Goal: Check status: Check status

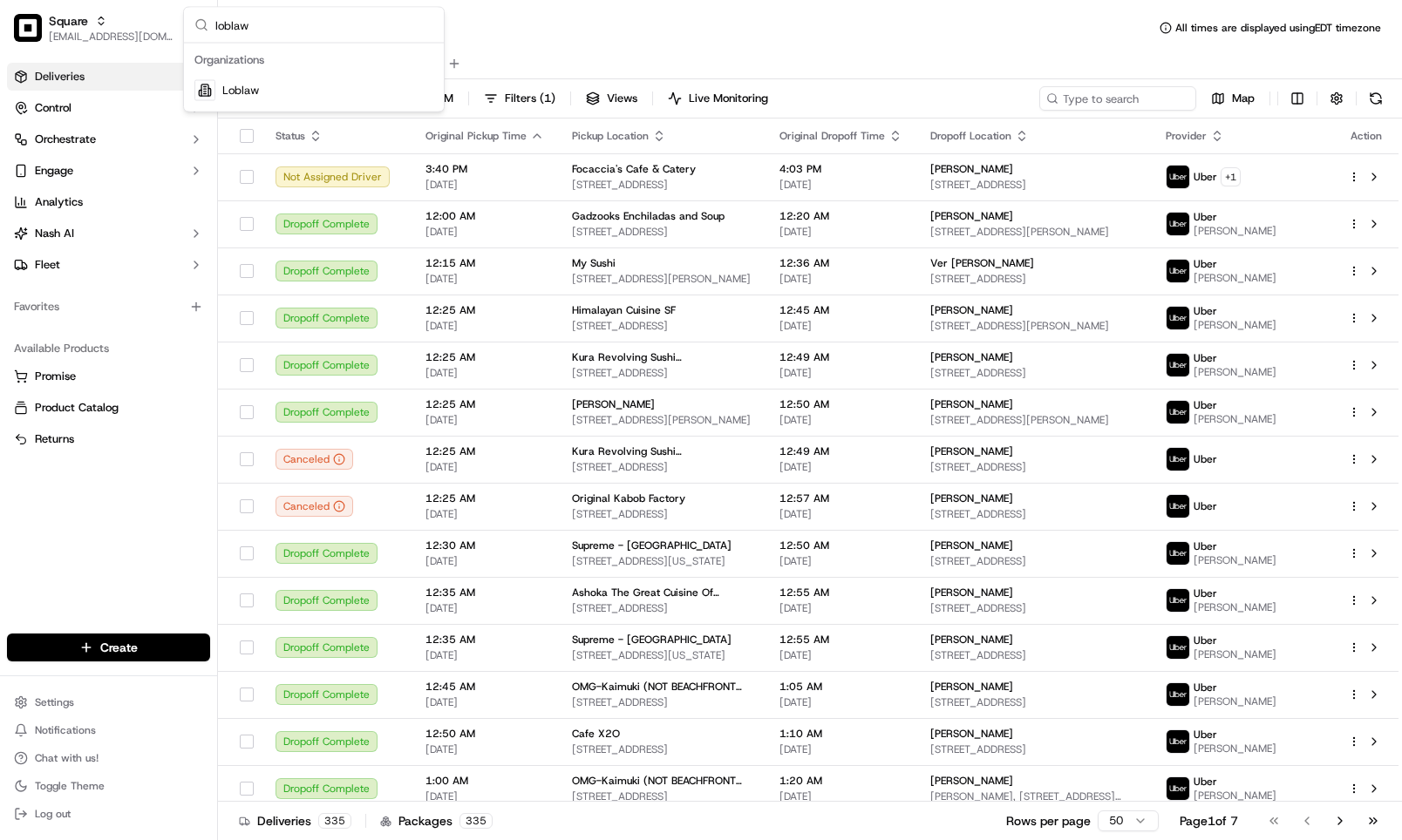
type input "loblaw"
click at [311, 87] on div "Loblaw" at bounding box center [313, 91] width 252 height 35
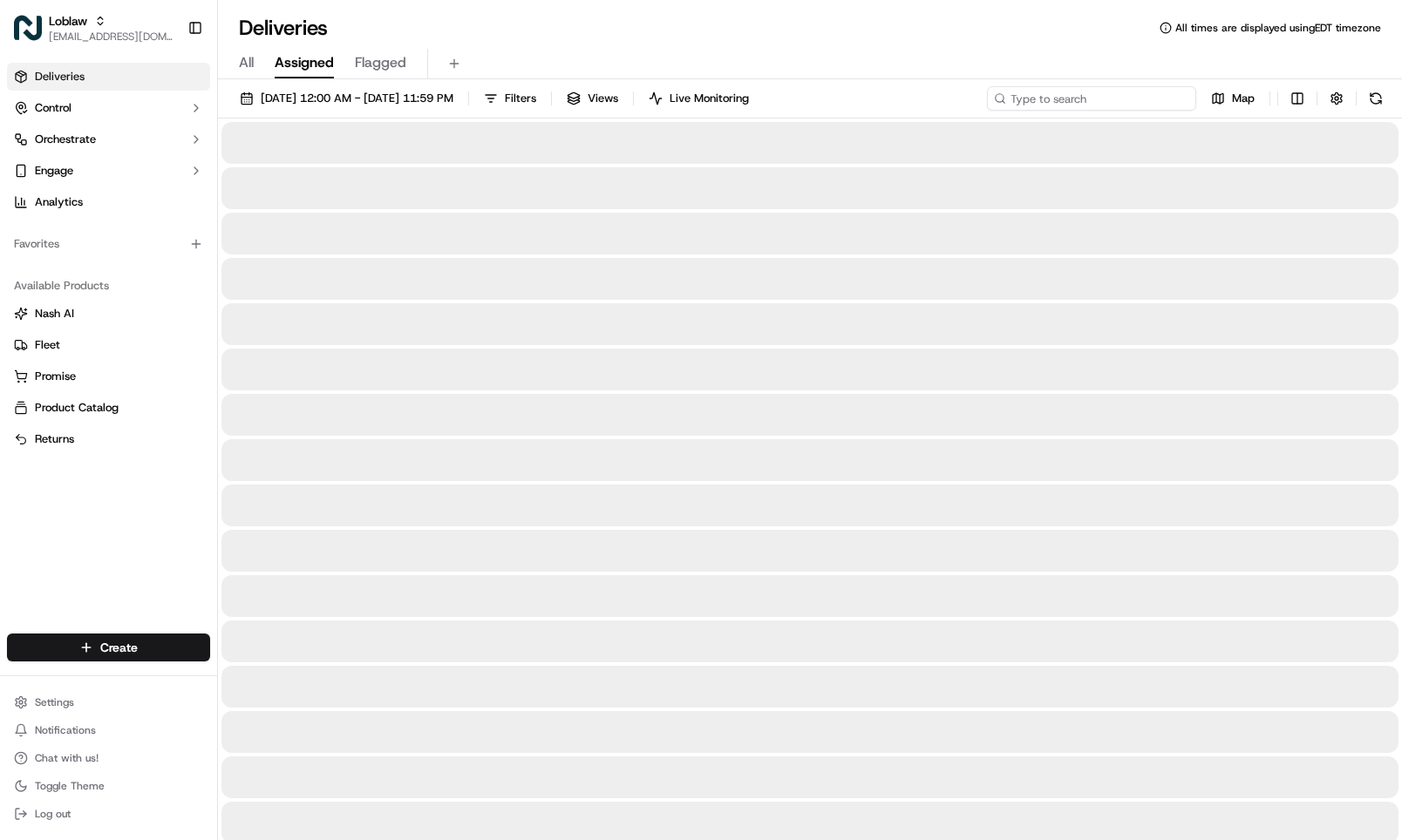
click at [1089, 105] on input at bounding box center [1091, 98] width 209 height 25
paste input "531900013721371"
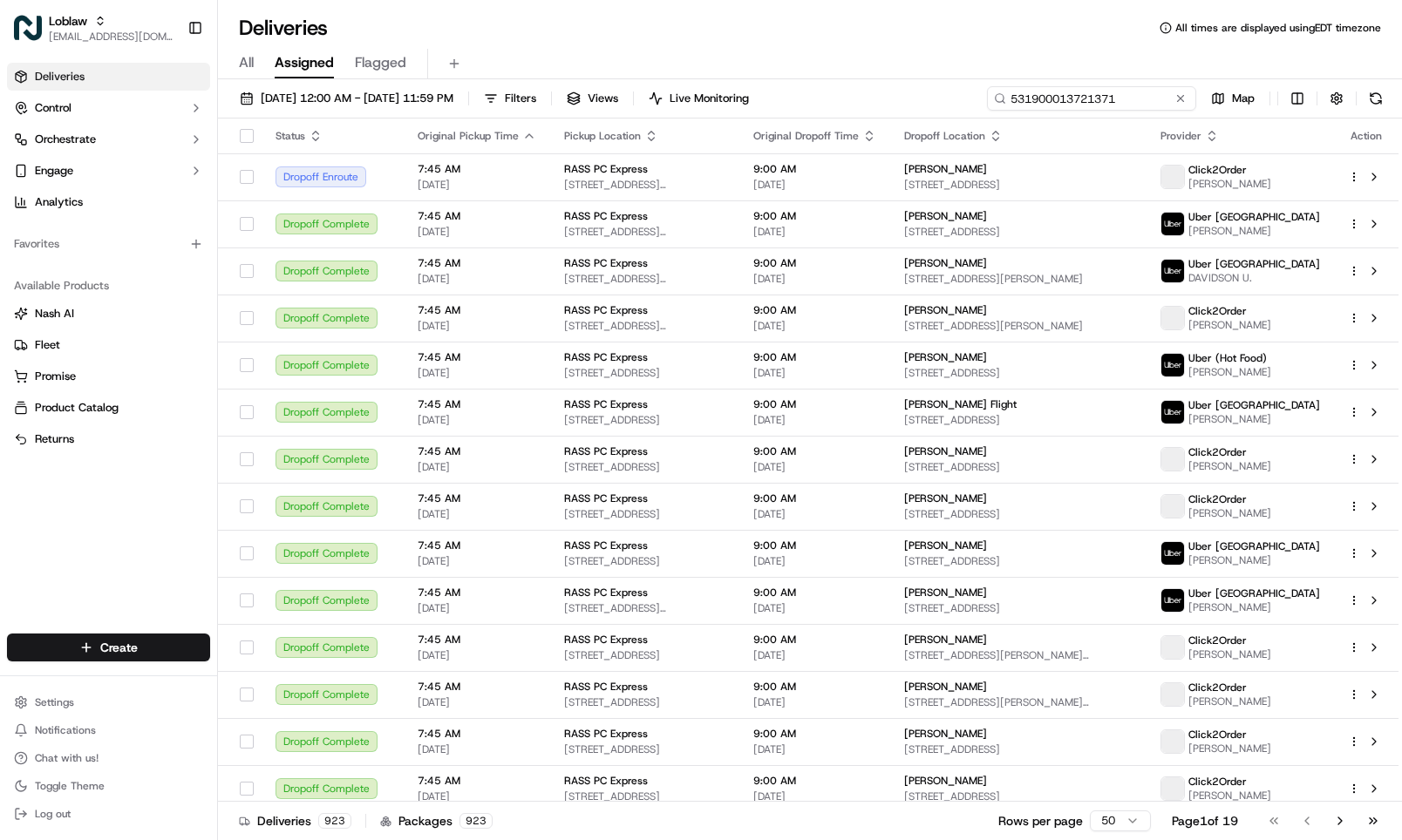
click at [1085, 104] on input "531900013721371" at bounding box center [1091, 98] width 209 height 25
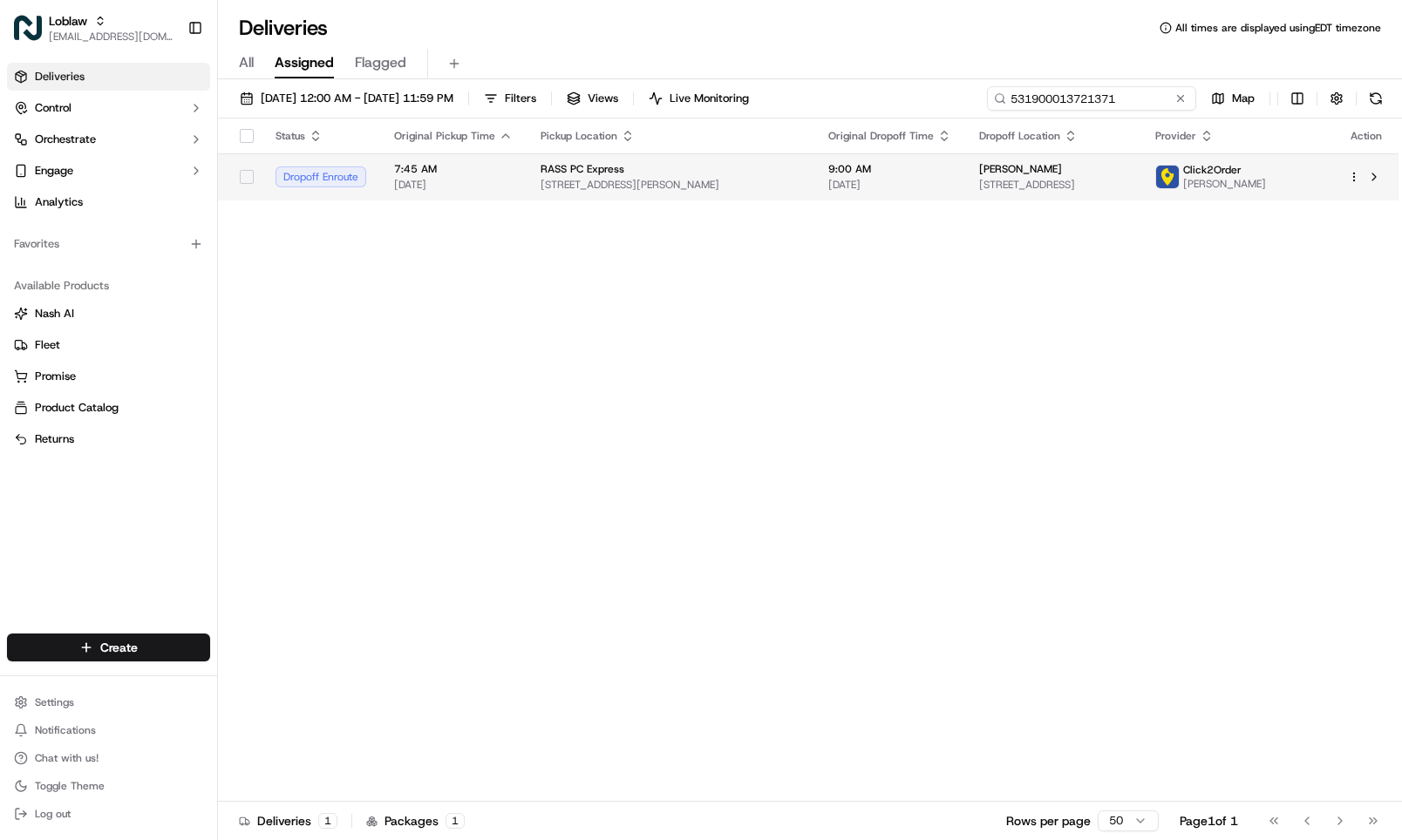
type input "531900013721371"
click at [598, 176] on span "RASS PC Express" at bounding box center [582, 169] width 84 height 14
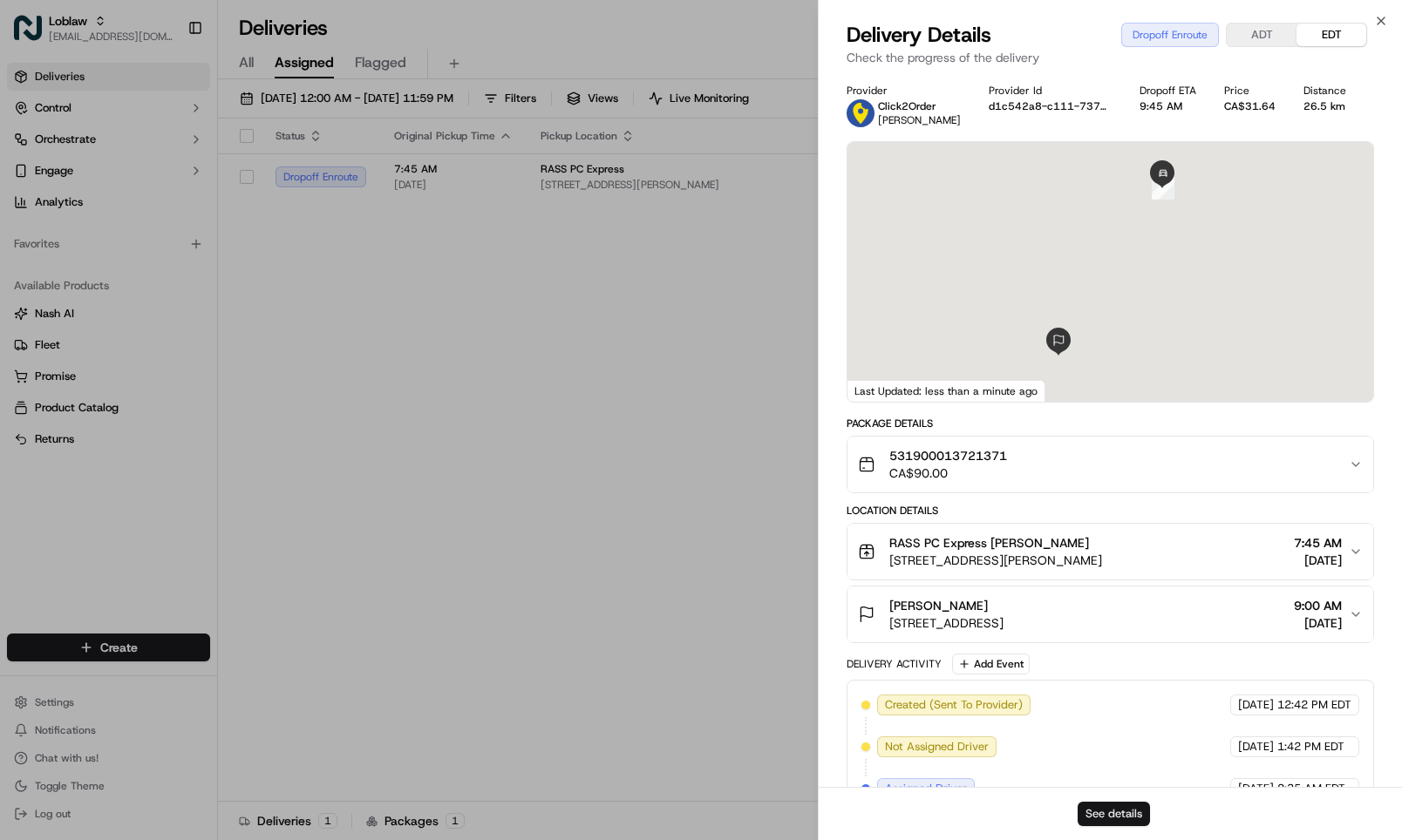
click at [1101, 805] on button "See details" at bounding box center [1114, 814] width 73 height 25
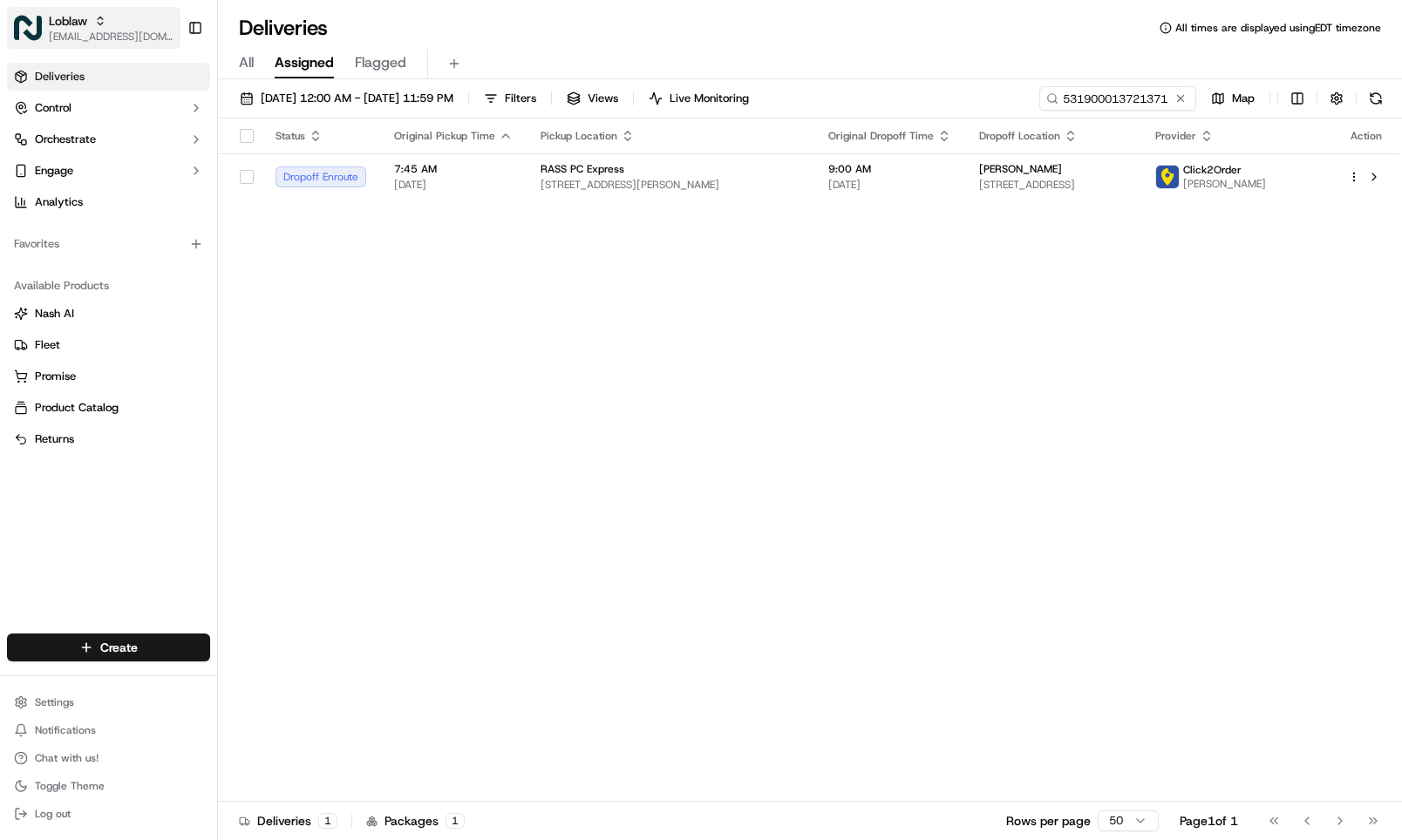
click at [78, 26] on span "Loblaw" at bounding box center [68, 20] width 38 height 17
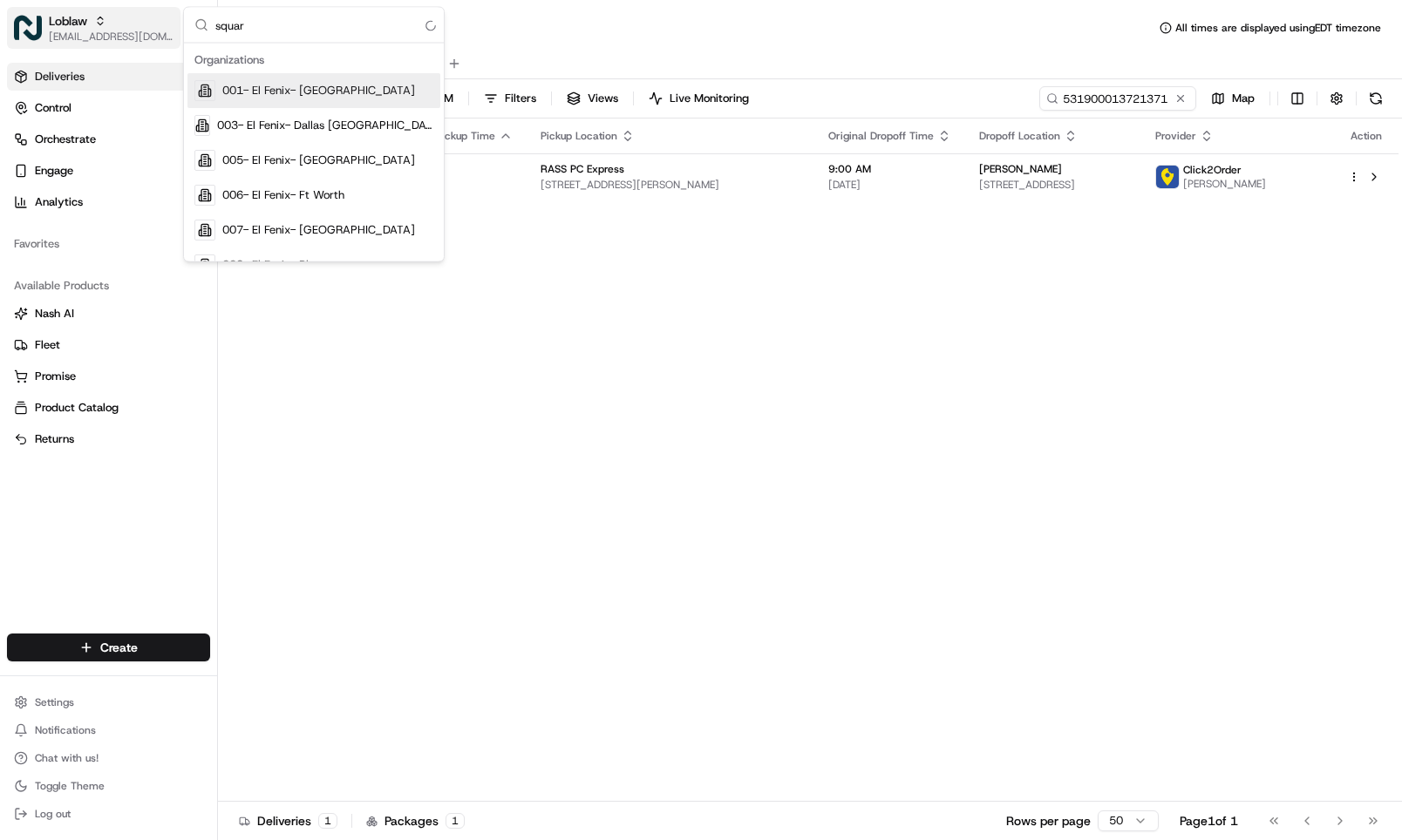
type input "square"
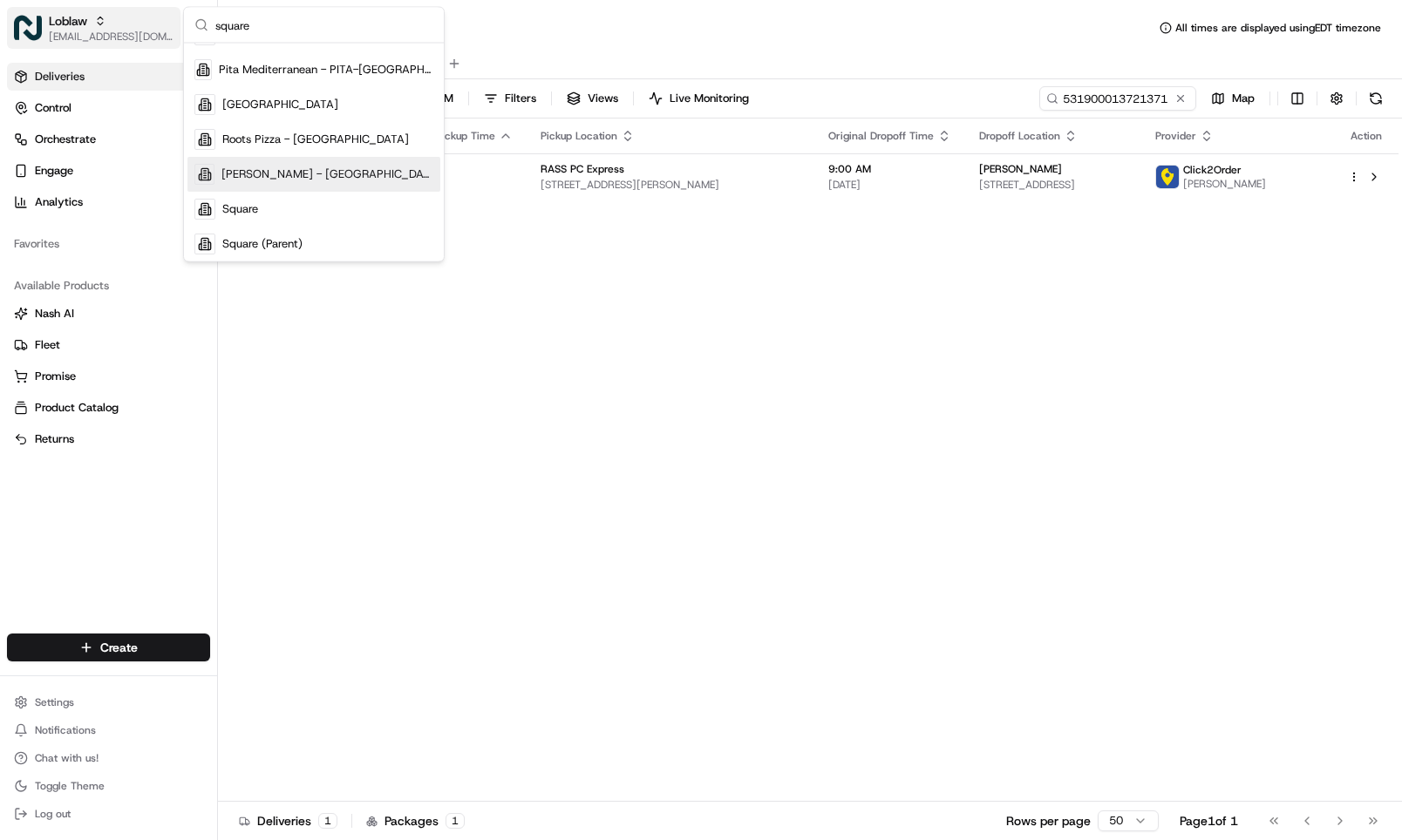
scroll to position [230, 0]
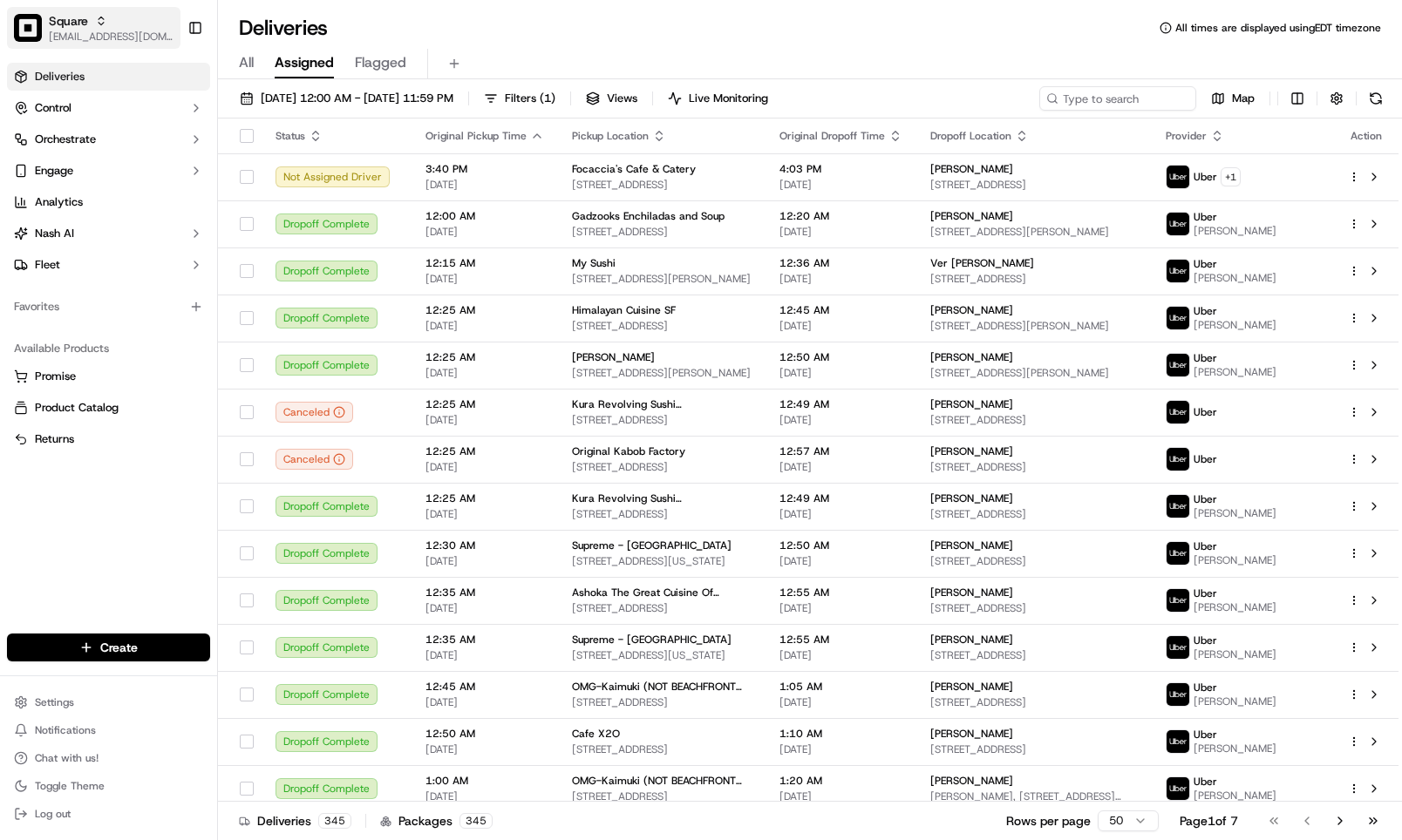
click at [51, 30] on span "[EMAIL_ADDRESS][DOMAIN_NAME]" at bounding box center [111, 36] width 124 height 14
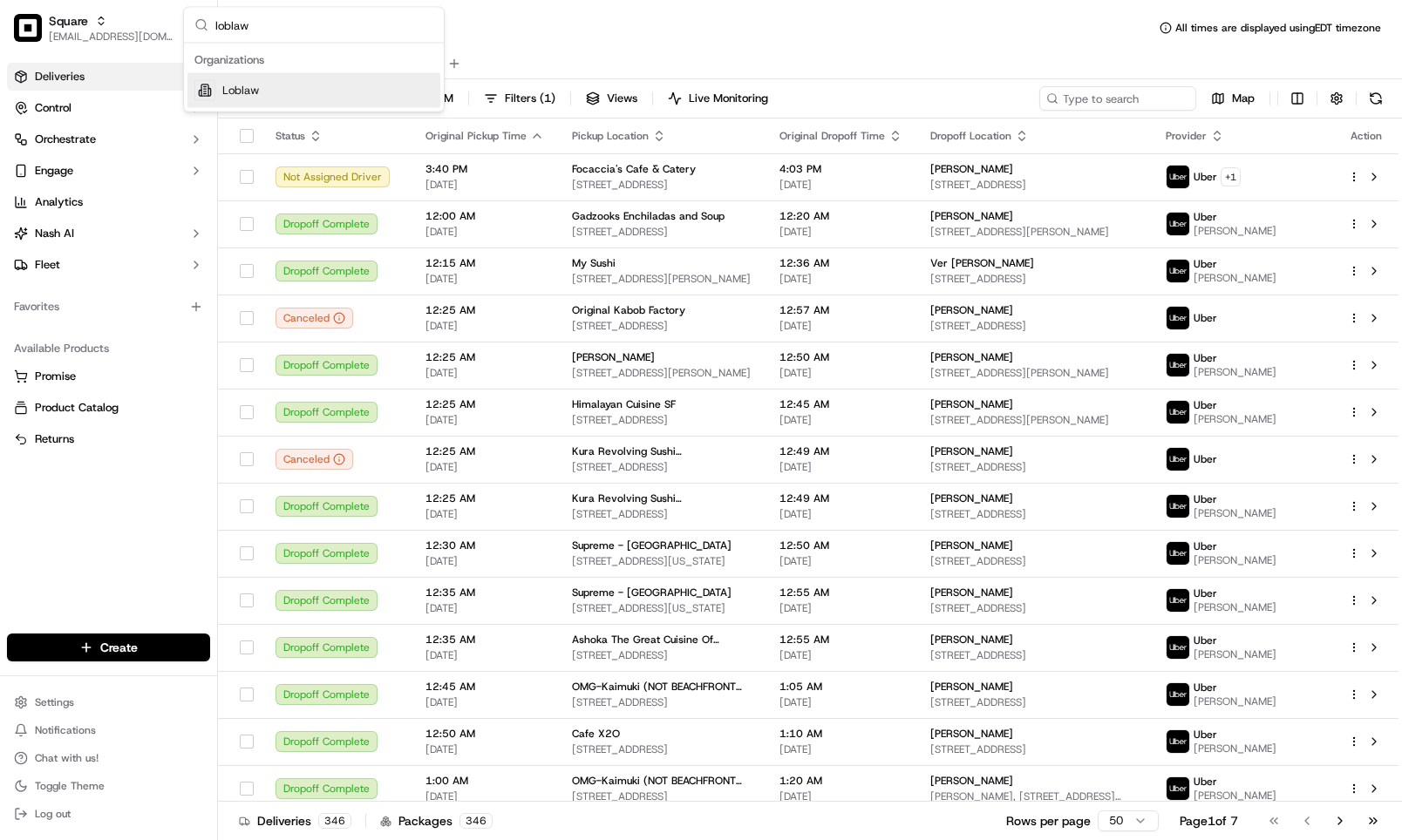
type input "loblaw"
click at [289, 105] on div "Loblaw" at bounding box center [313, 91] width 252 height 35
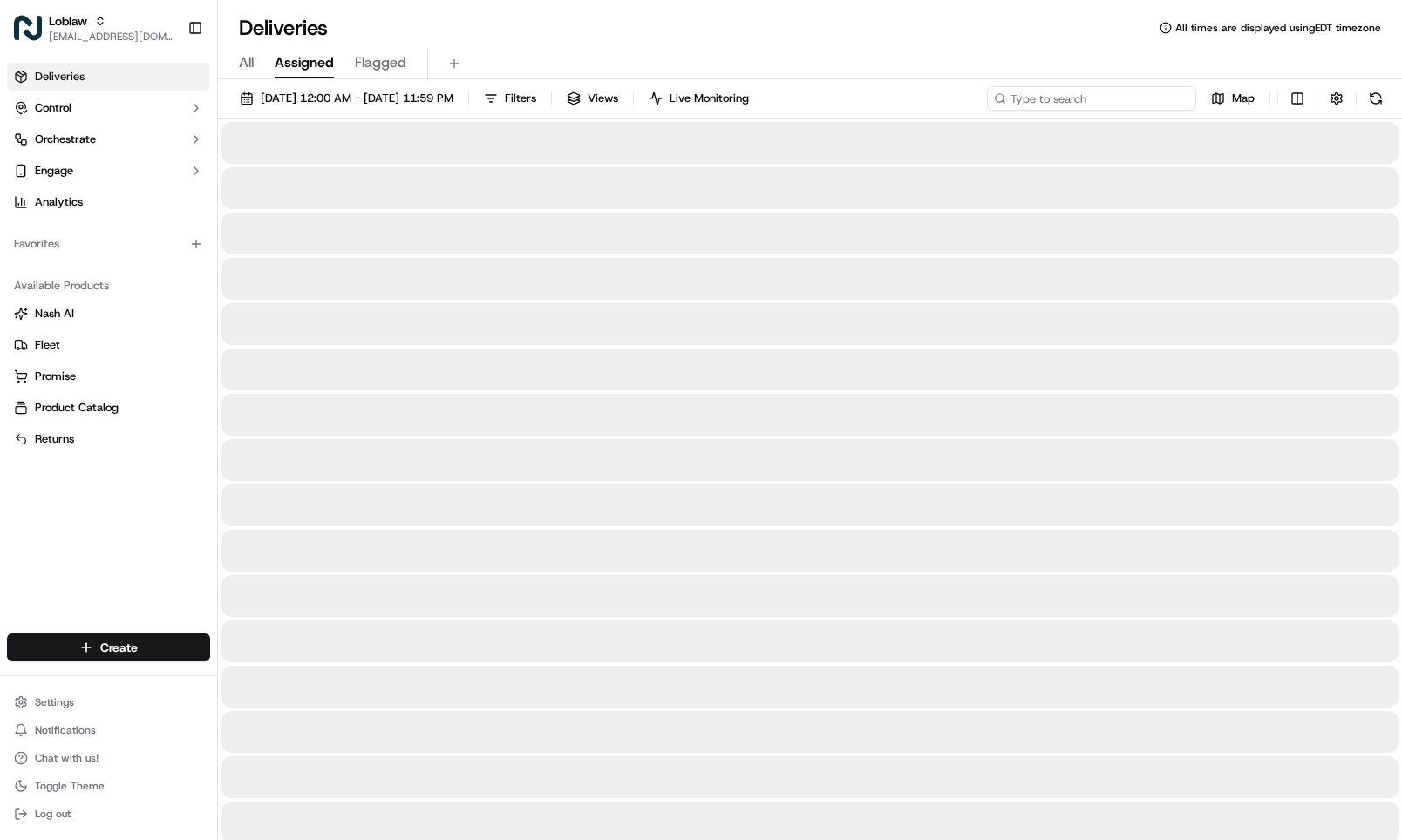
click at [1106, 94] on input at bounding box center [1091, 98] width 209 height 25
paste input "531900013739109"
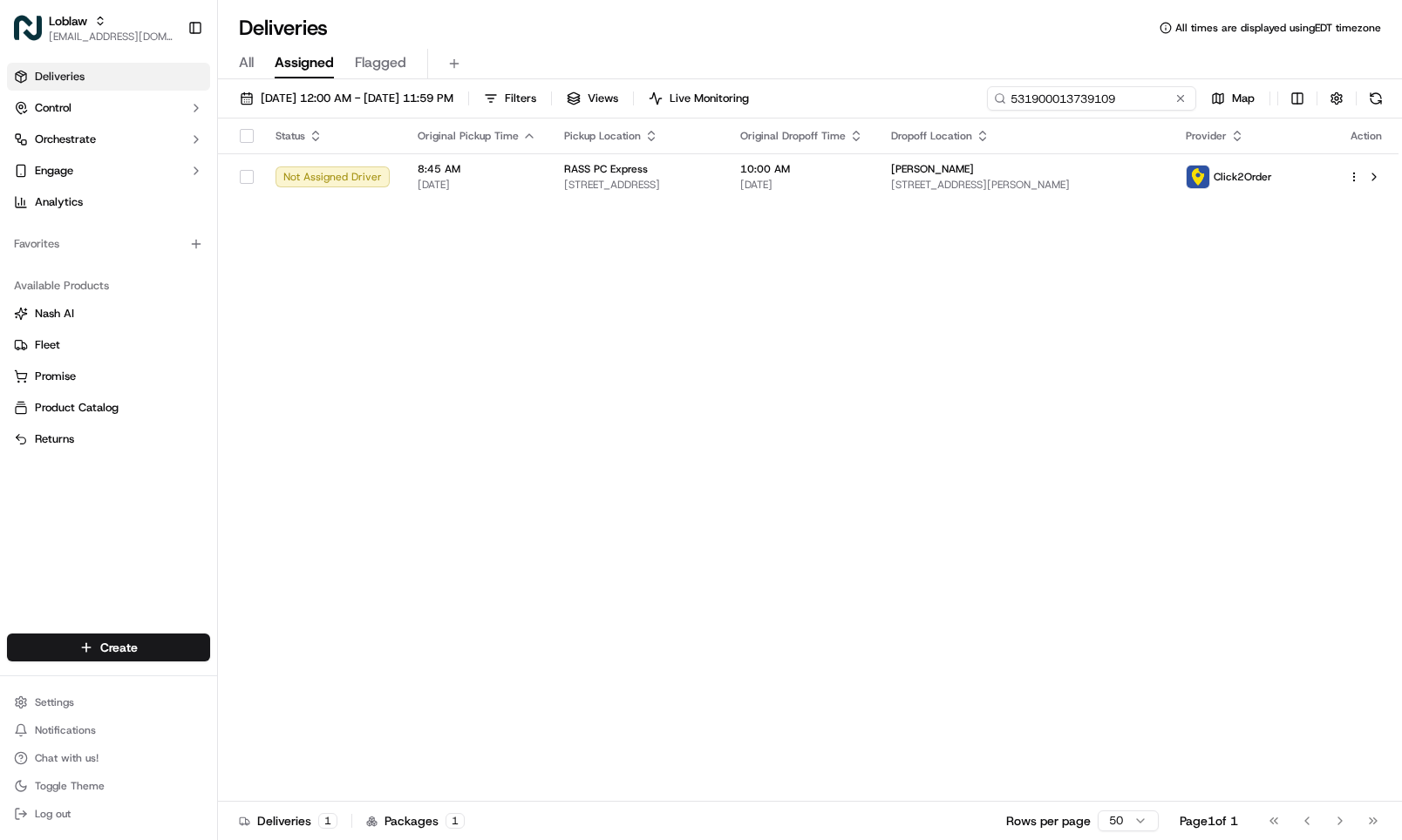
type input "531900013739109"
click at [72, 30] on span "[EMAIL_ADDRESS][DOMAIN_NAME]" at bounding box center [111, 36] width 124 height 14
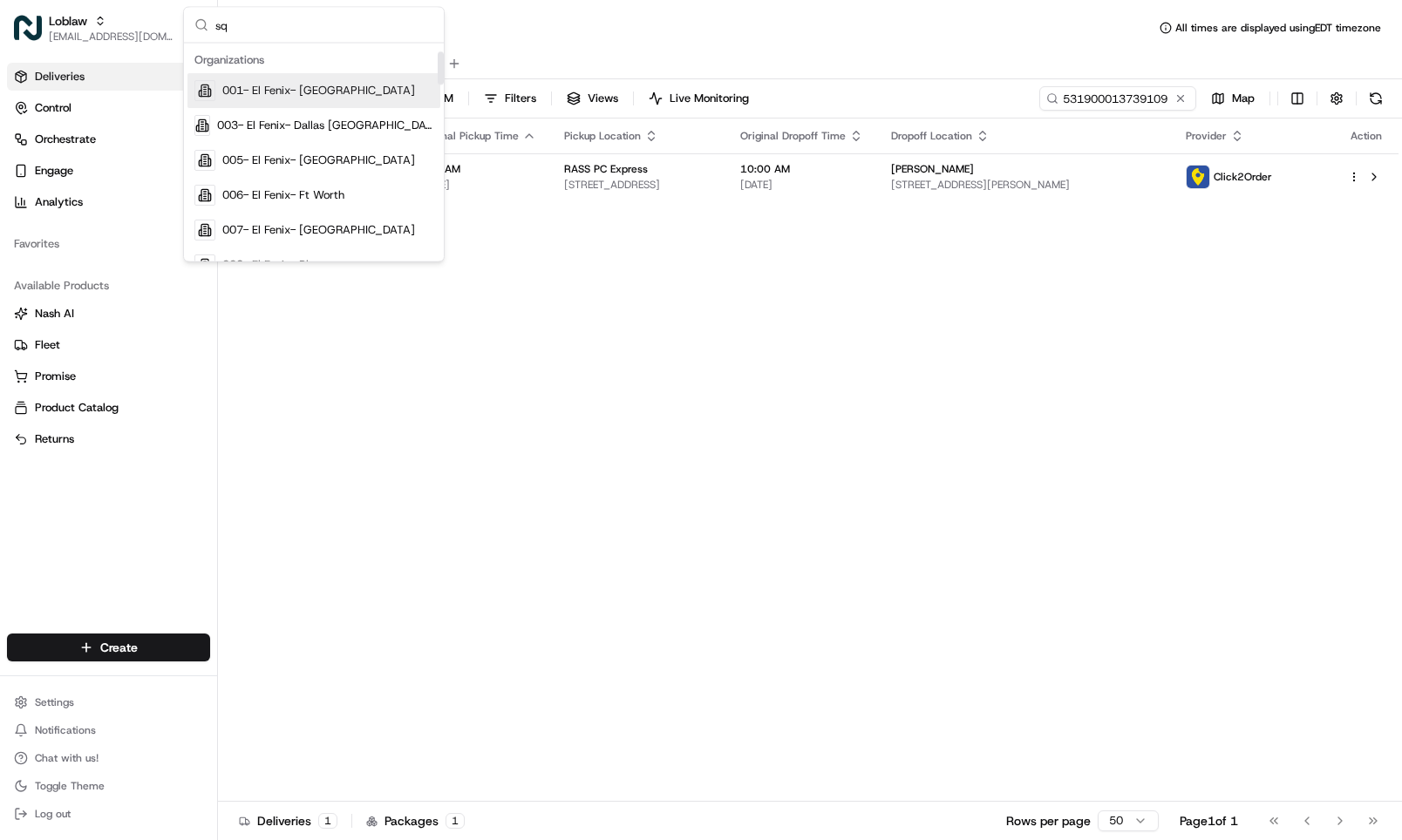
scroll to position [55, 0]
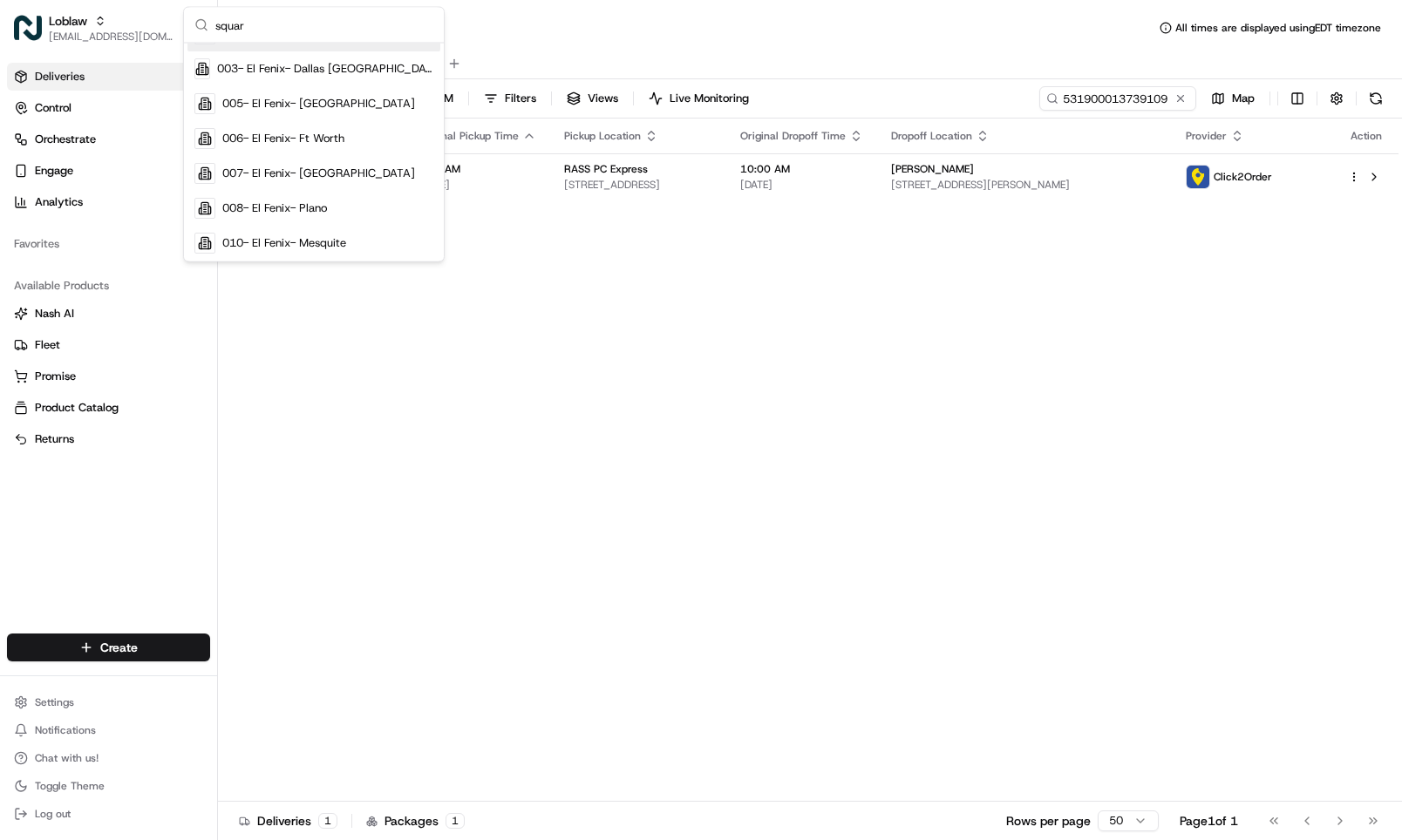
type input "square"
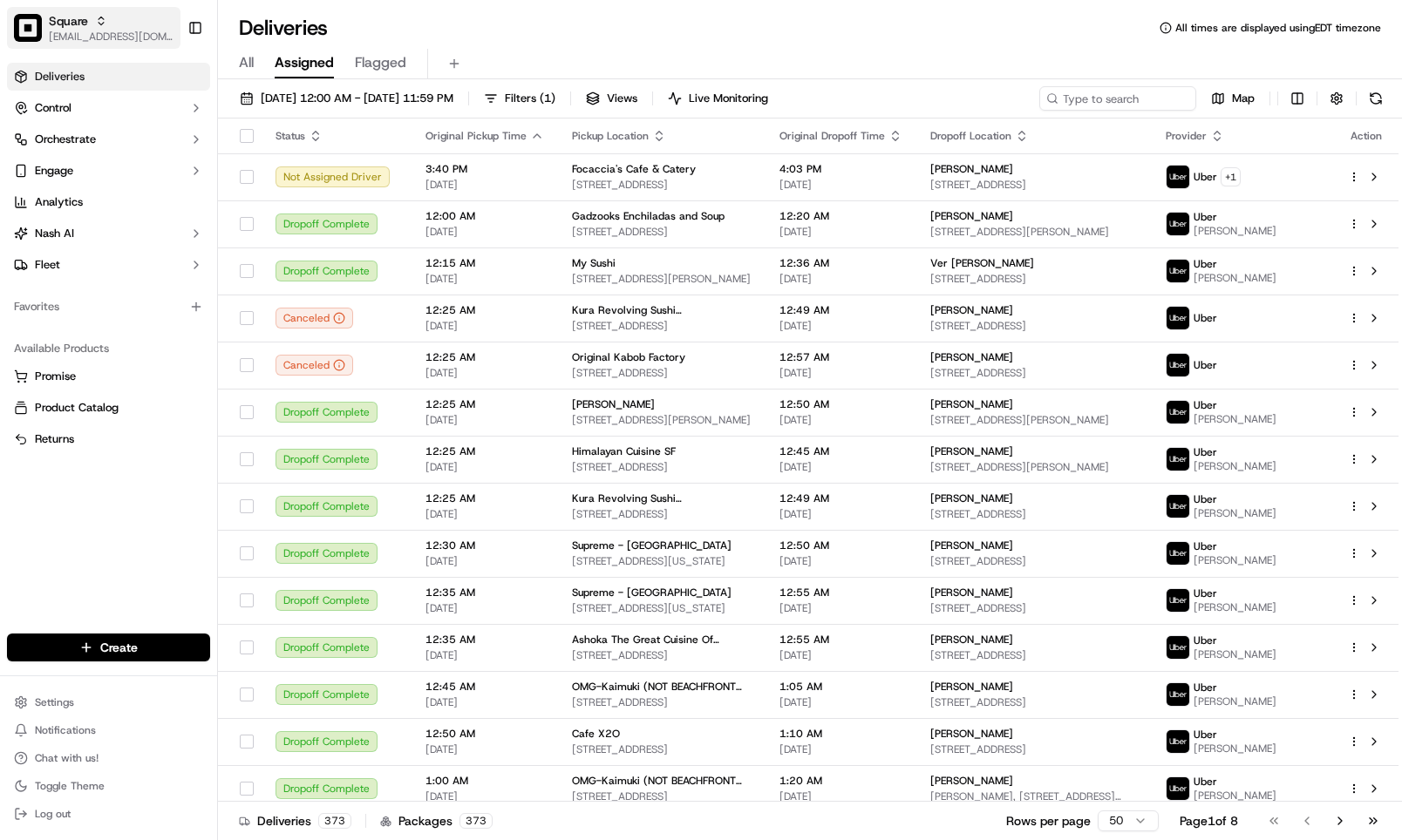
click at [72, 12] on span "Square" at bounding box center [68, 20] width 39 height 17
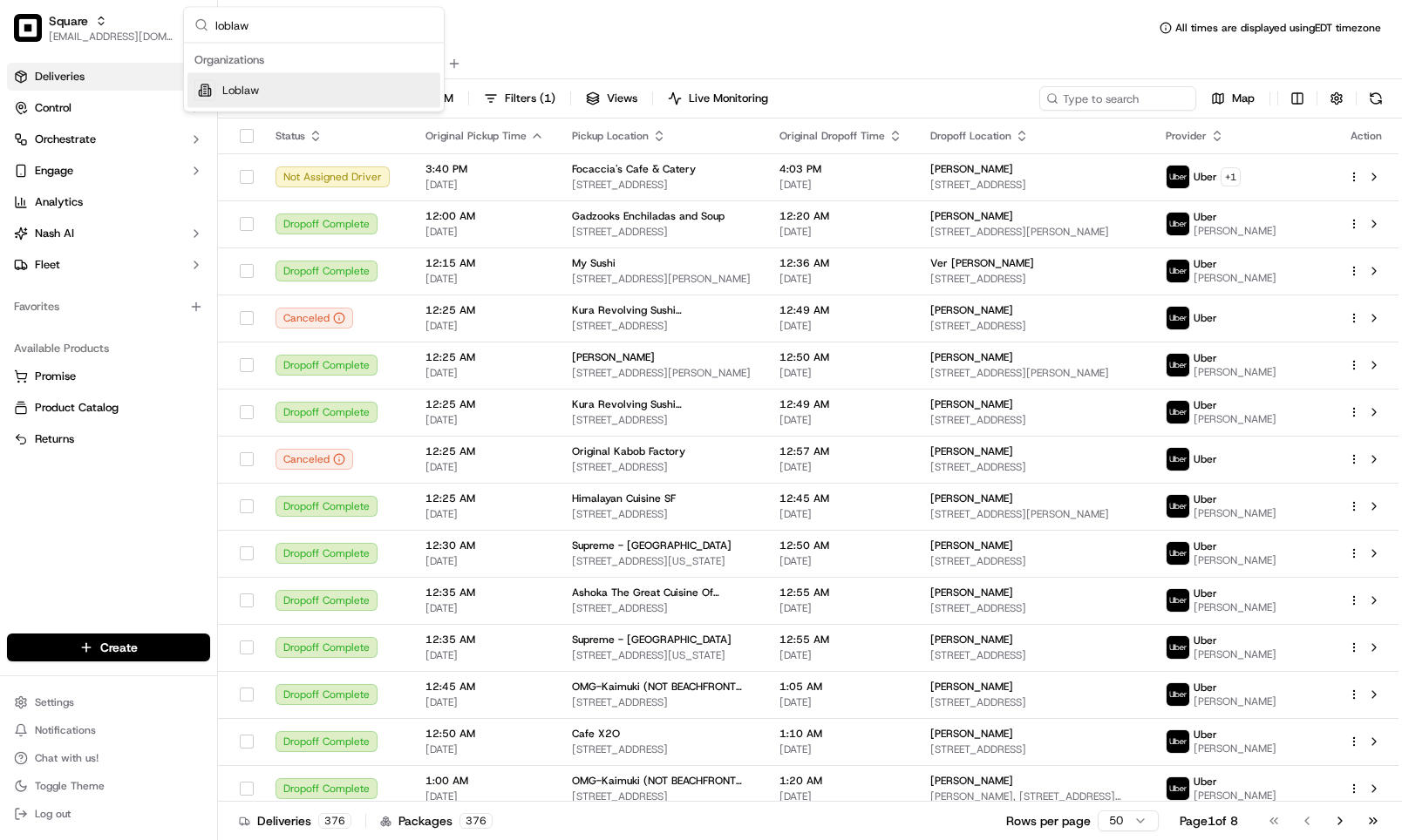
type input "loblaw"
click at [340, 87] on div "Loblaw" at bounding box center [313, 91] width 252 height 35
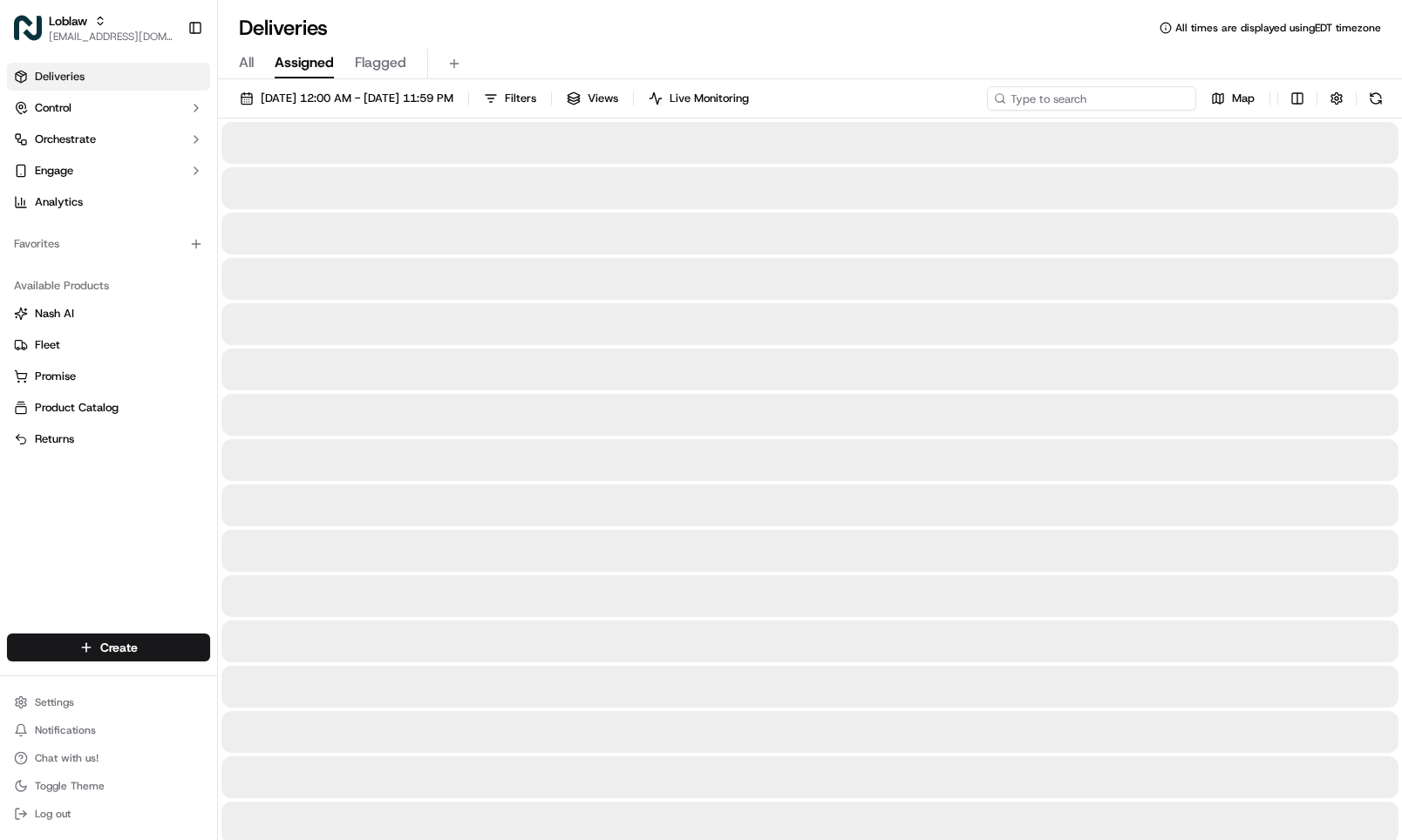
click at [1089, 104] on input at bounding box center [1091, 98] width 209 height 25
paste input "531900013739109"
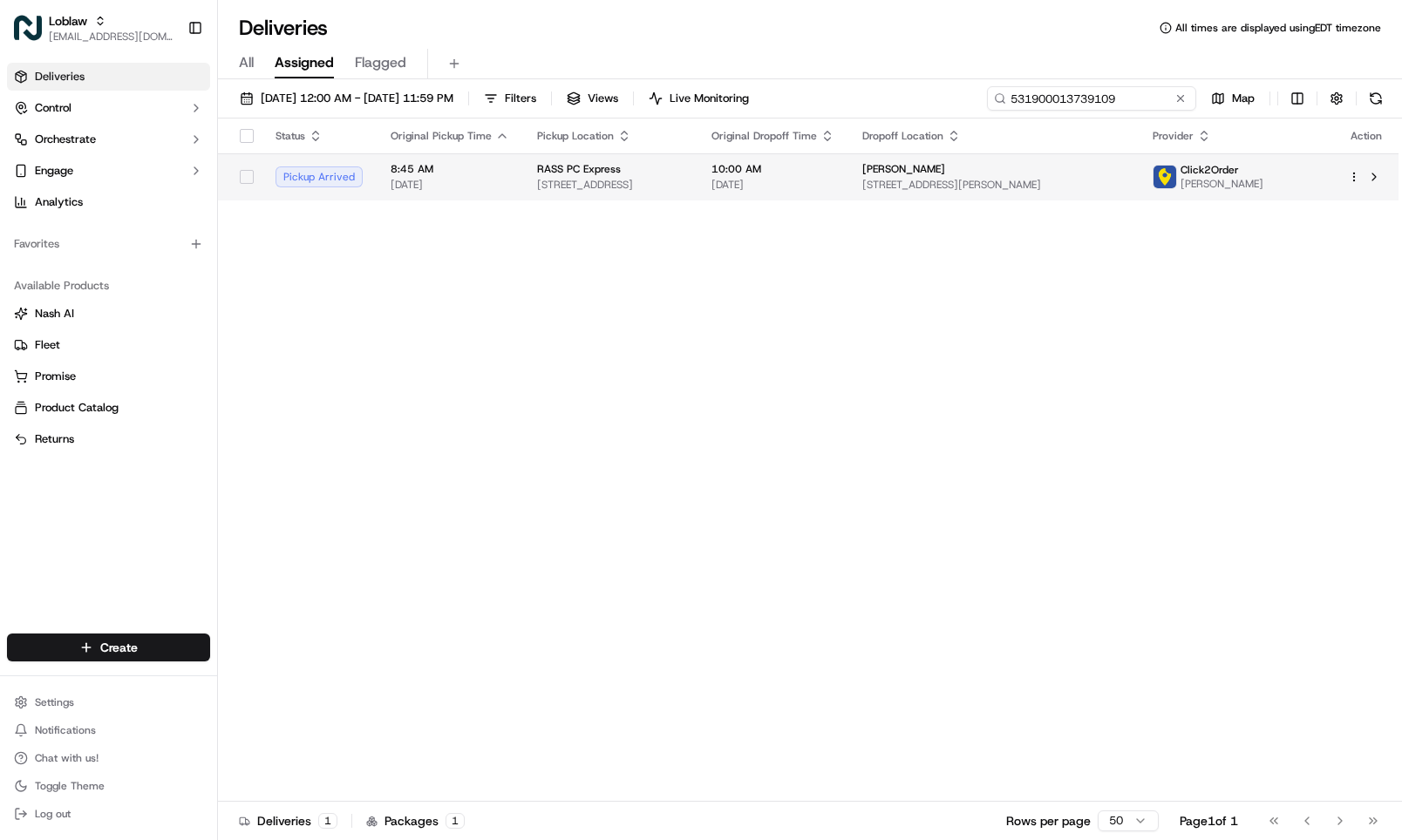
type input "531900013739109"
click at [777, 192] on span "[DATE]" at bounding box center [772, 184] width 123 height 14
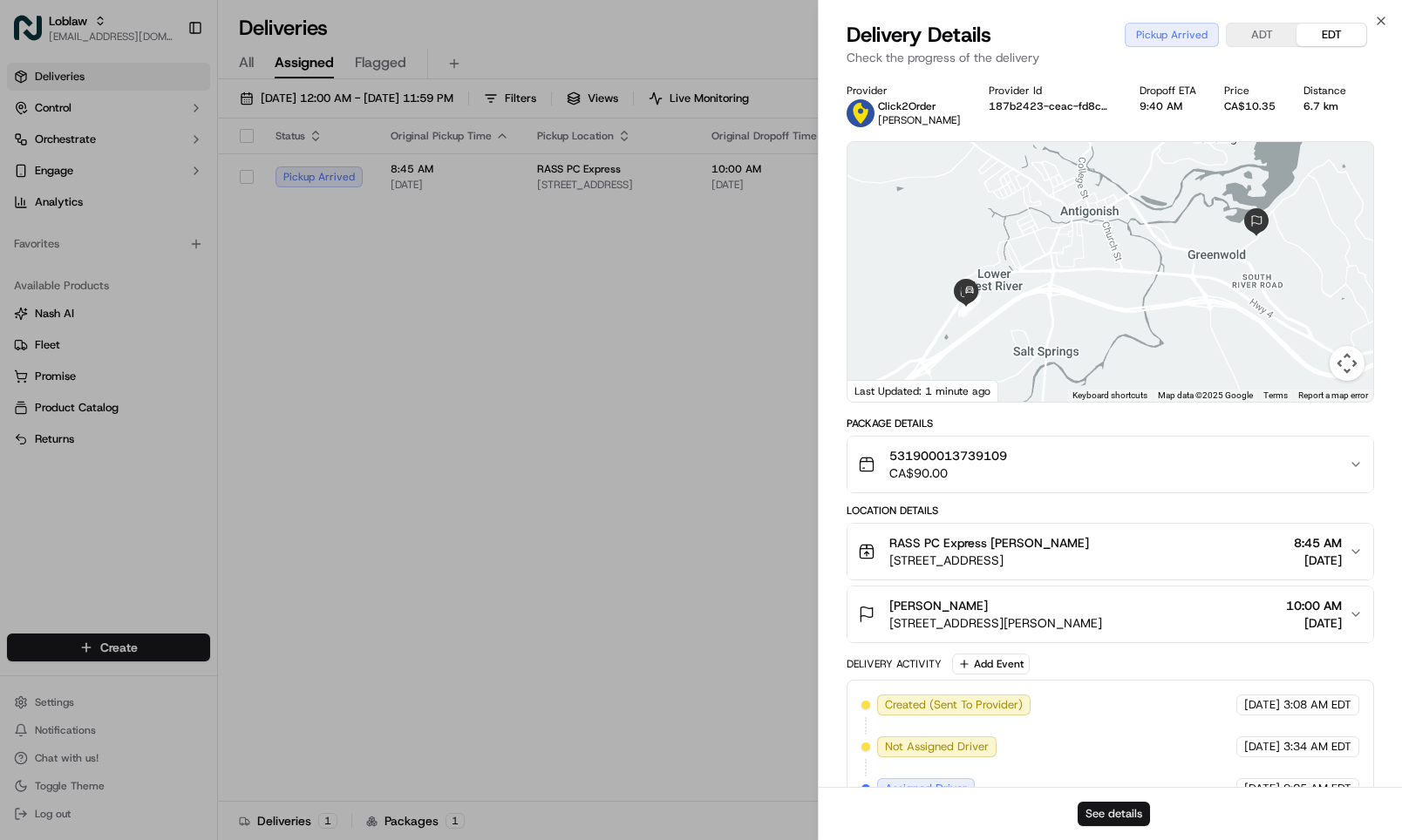
click at [1118, 815] on button "See details" at bounding box center [1114, 814] width 73 height 25
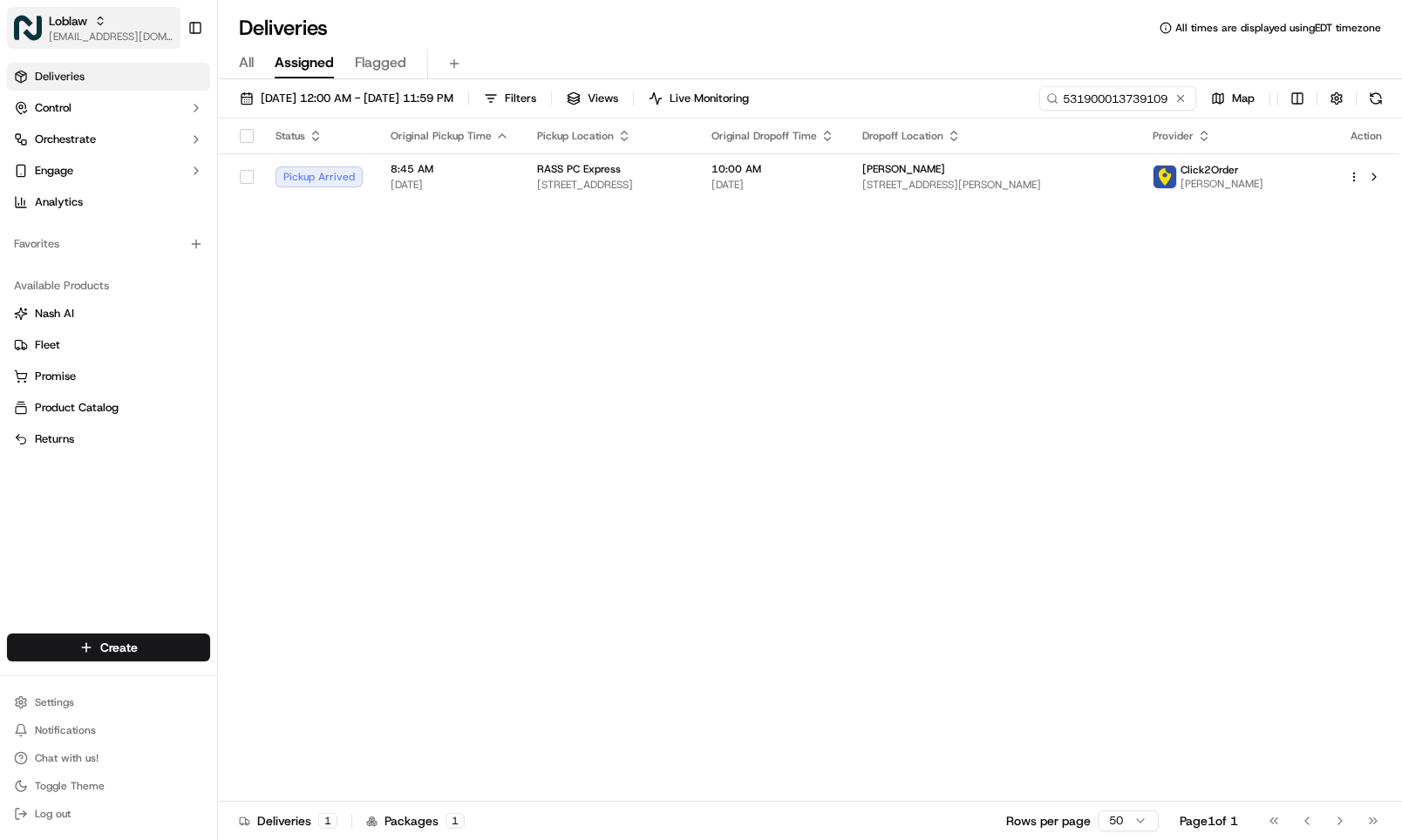
click at [74, 16] on span "Loblaw" at bounding box center [68, 20] width 38 height 17
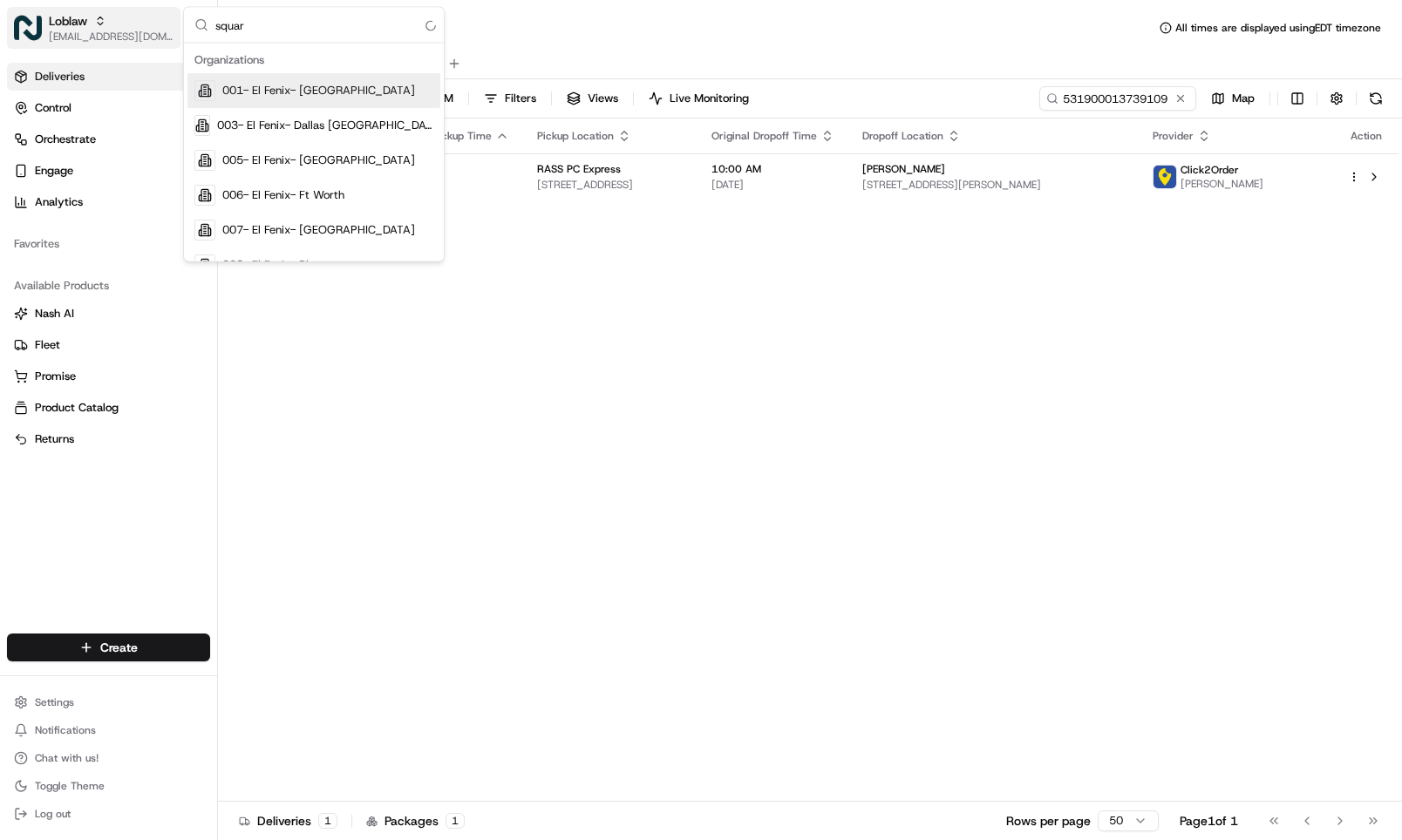
type input "square"
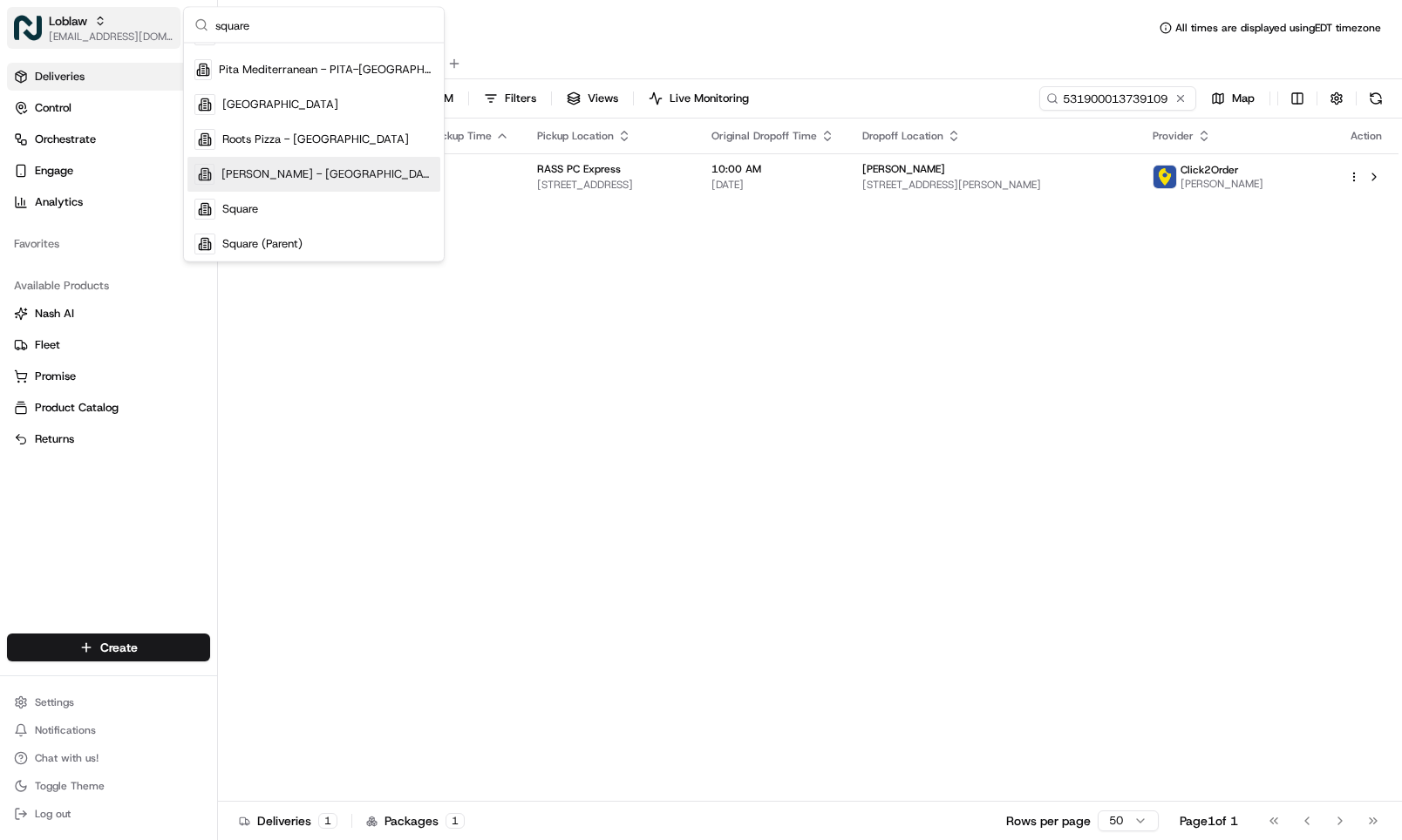
scroll to position [230, 0]
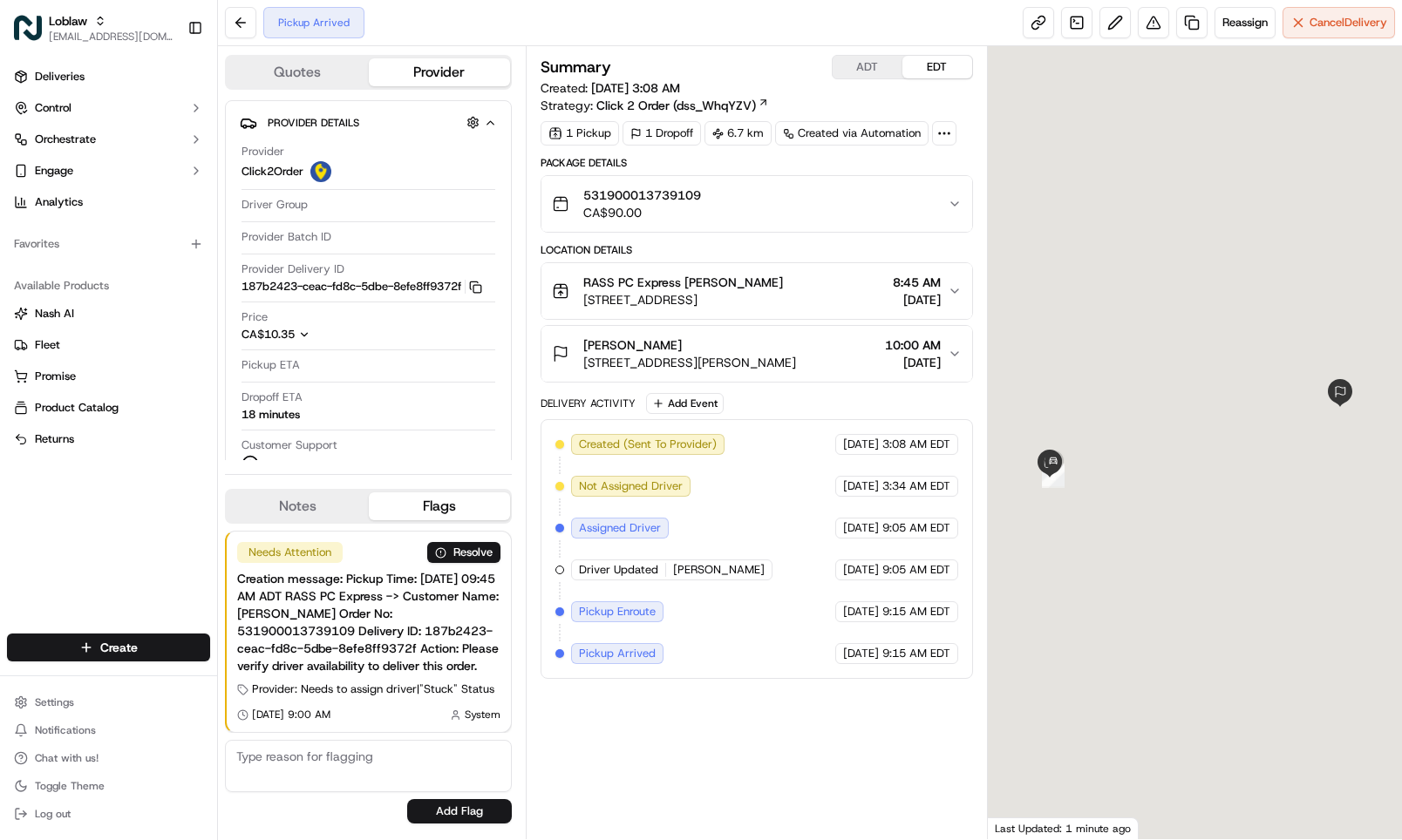
click at [518, 30] on div "Pickup Arrived Reassign Cancel Delivery" at bounding box center [810, 23] width 1184 height 46
